Goal: Task Accomplishment & Management: Use online tool/utility

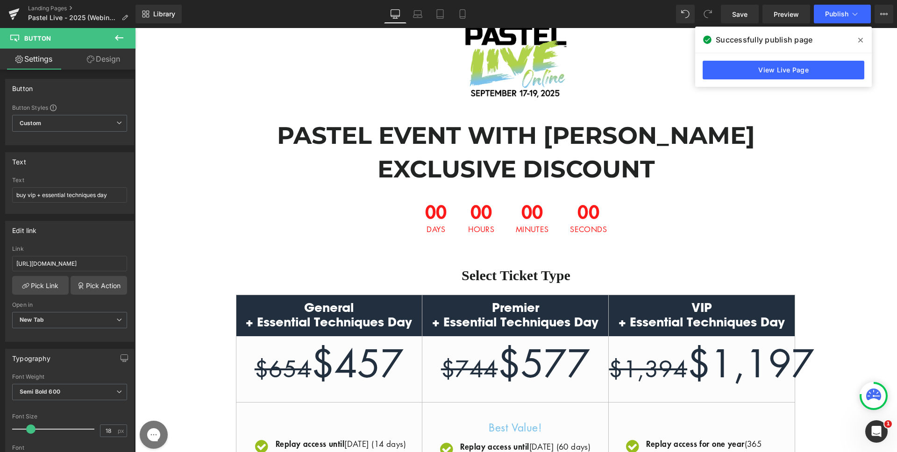
scroll to position [47, 0]
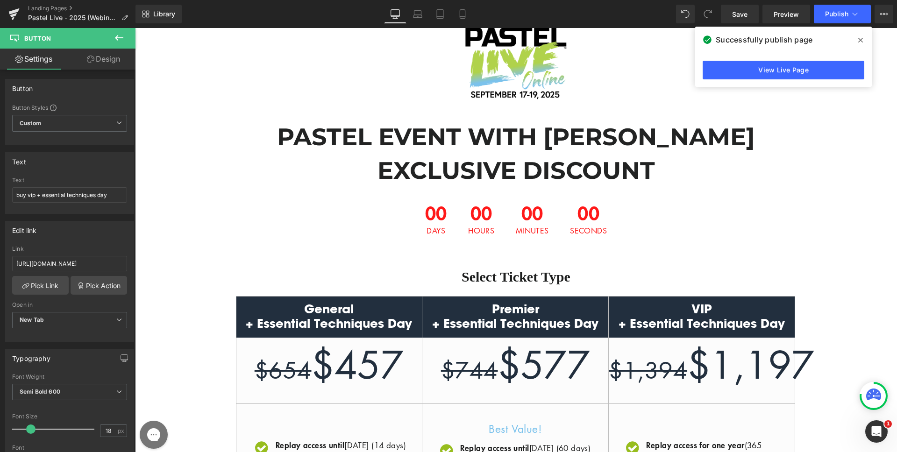
click at [497, 218] on div "00 Hours" at bounding box center [481, 219] width 45 height 50
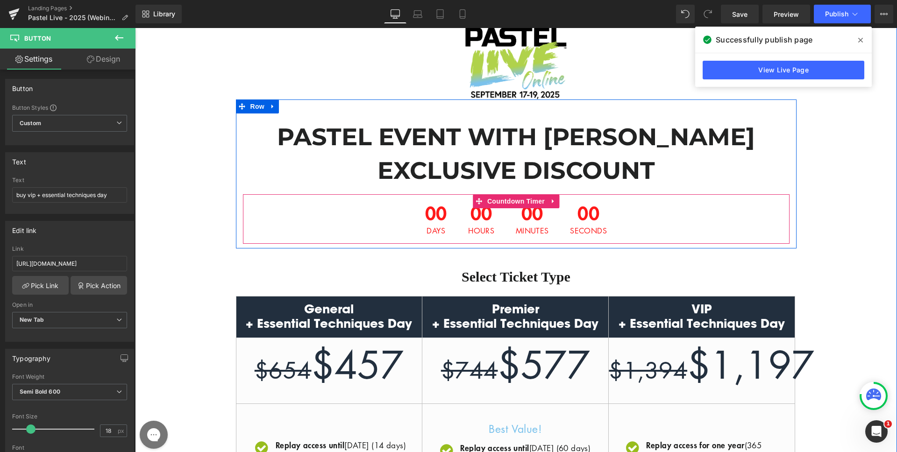
click at [476, 217] on span "00" at bounding box center [481, 215] width 26 height 23
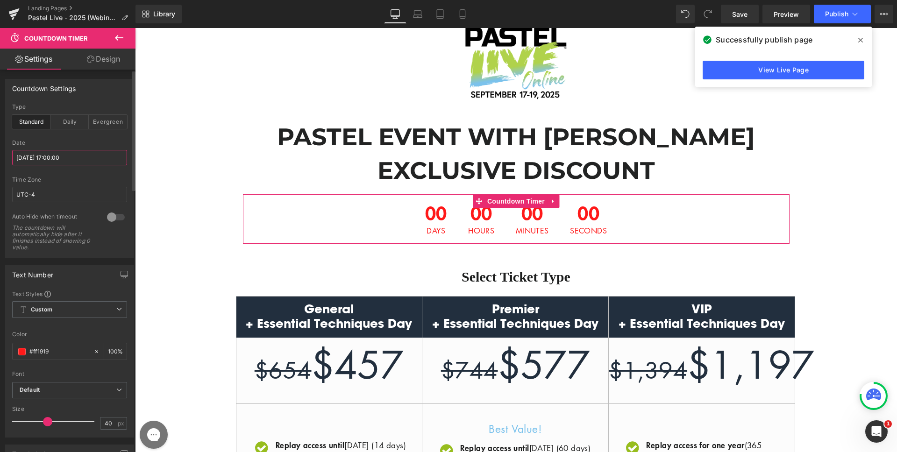
click at [66, 158] on input "[DATE] 17:00:00" at bounding box center [69, 157] width 115 height 15
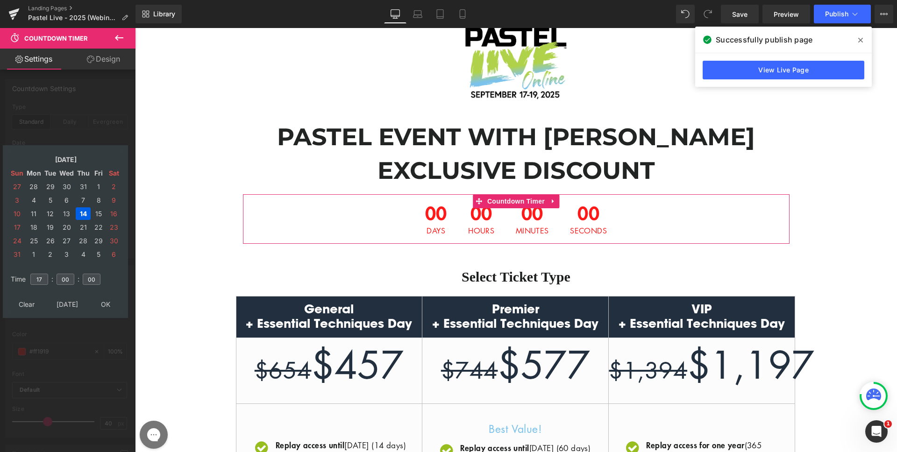
click at [62, 302] on td "[DATE]" at bounding box center [67, 304] width 45 height 13
type input "18"
type input "56"
type input "38"
click at [34, 227] on td "18" at bounding box center [34, 227] width 16 height 13
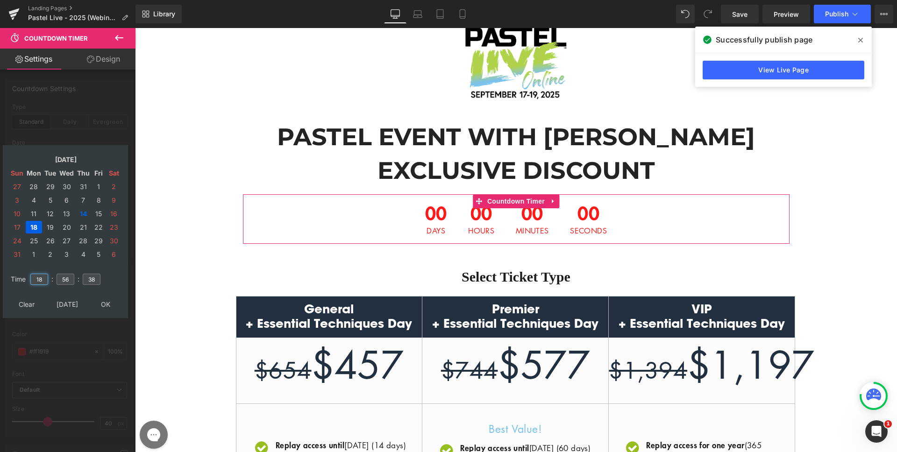
click at [36, 284] on input "18" at bounding box center [39, 279] width 18 height 11
type input "03"
type input "00"
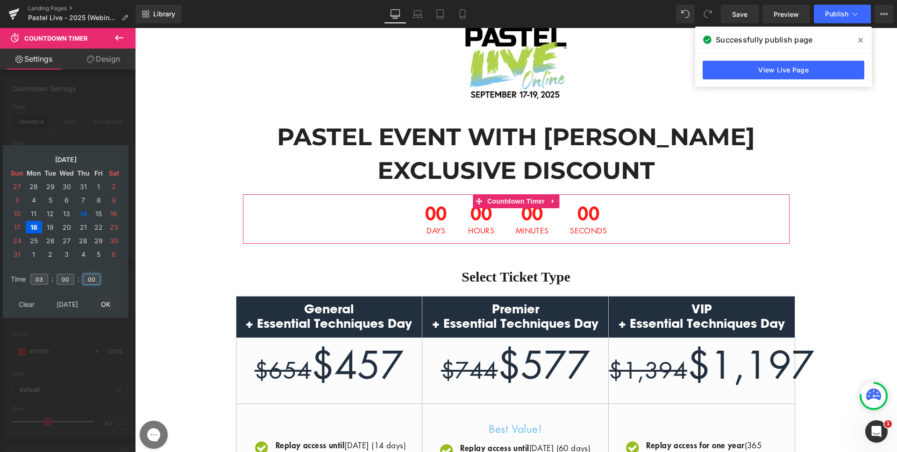
type input "00"
drag, startPoint x: 106, startPoint y: 303, endPoint x: 635, endPoint y: 124, distance: 558.3
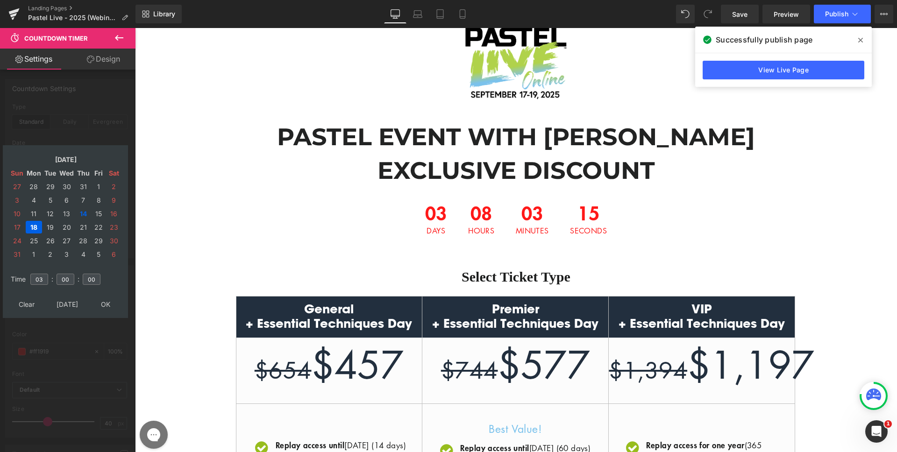
type input "[DATE] 03:00:00"
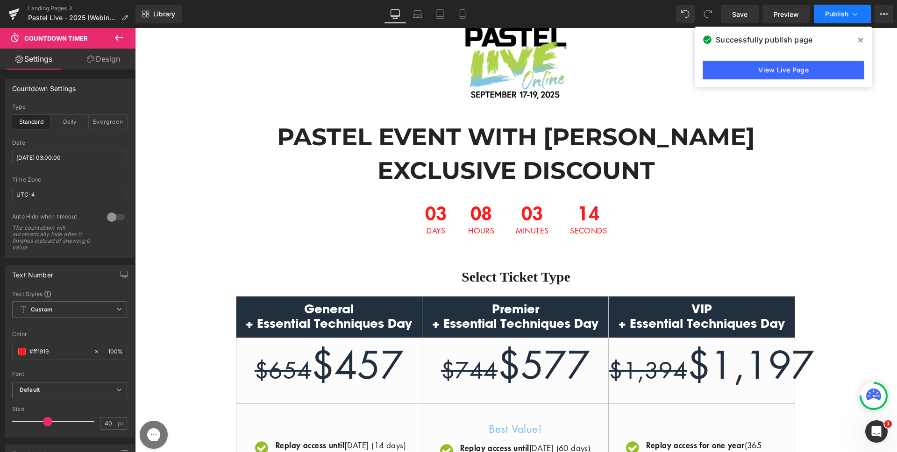
click at [832, 17] on span "Publish" at bounding box center [836, 13] width 23 height 7
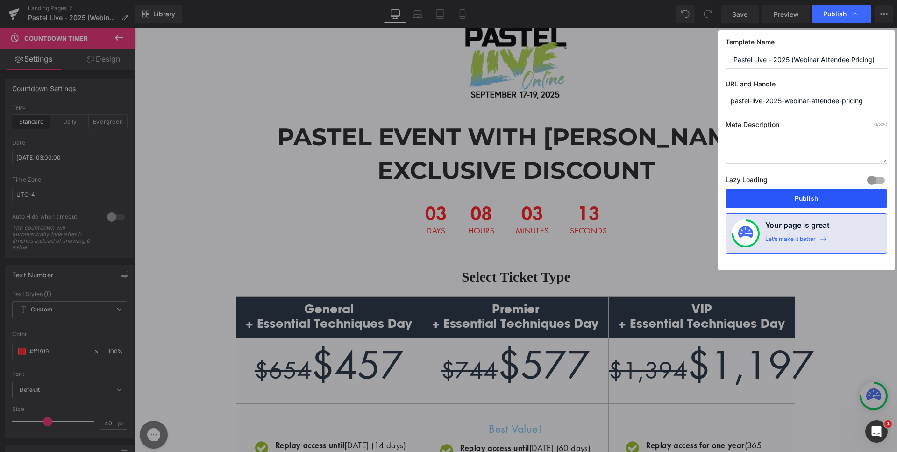
click at [800, 193] on button "Publish" at bounding box center [807, 198] width 162 height 19
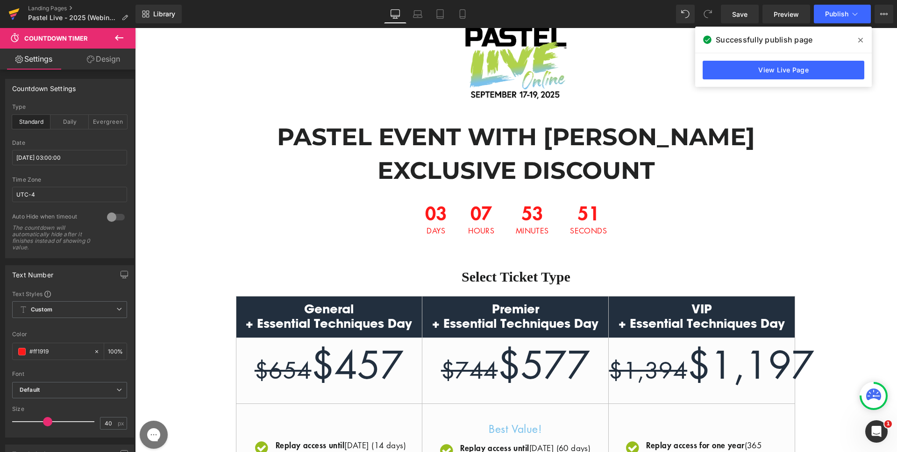
click at [11, 14] on icon at bounding box center [13, 13] width 11 height 23
